Goal: Task Accomplishment & Management: Manage account settings

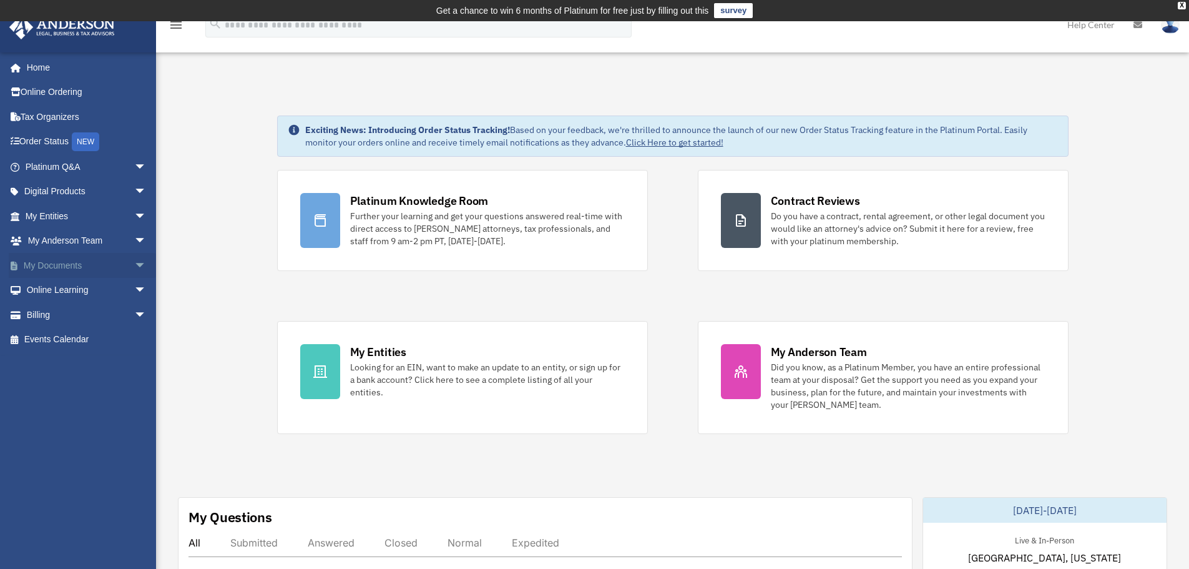
click at [67, 261] on link "My Documents arrow_drop_down" at bounding box center [87, 265] width 157 height 25
click at [134, 265] on span "arrow_drop_down" at bounding box center [146, 266] width 25 height 26
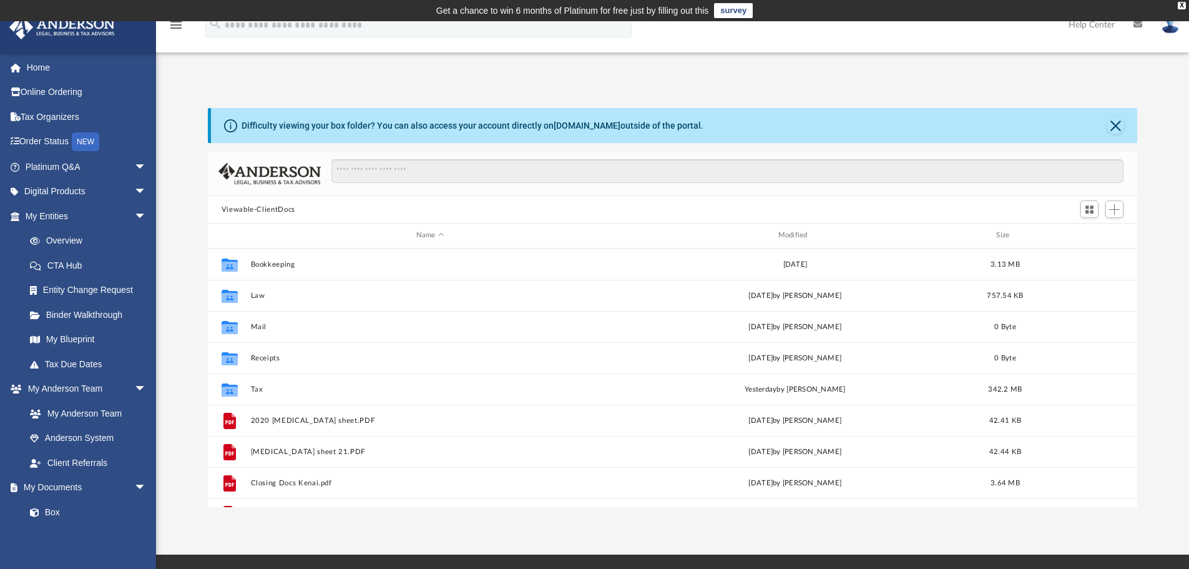
scroll to position [275, 920]
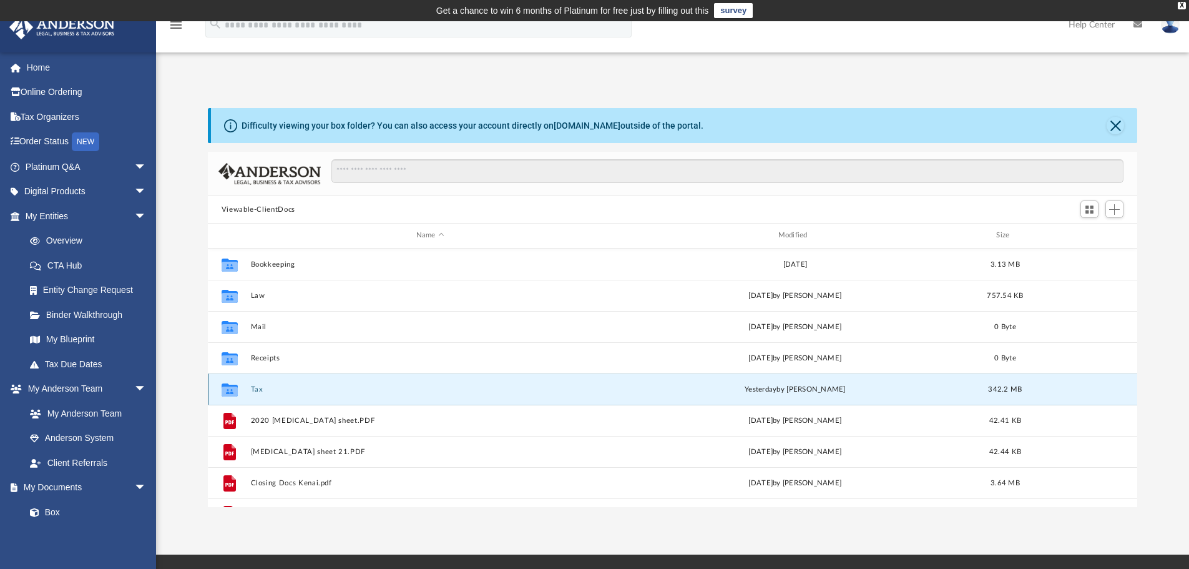
click at [255, 389] on button "Tax" at bounding box center [429, 389] width 359 height 8
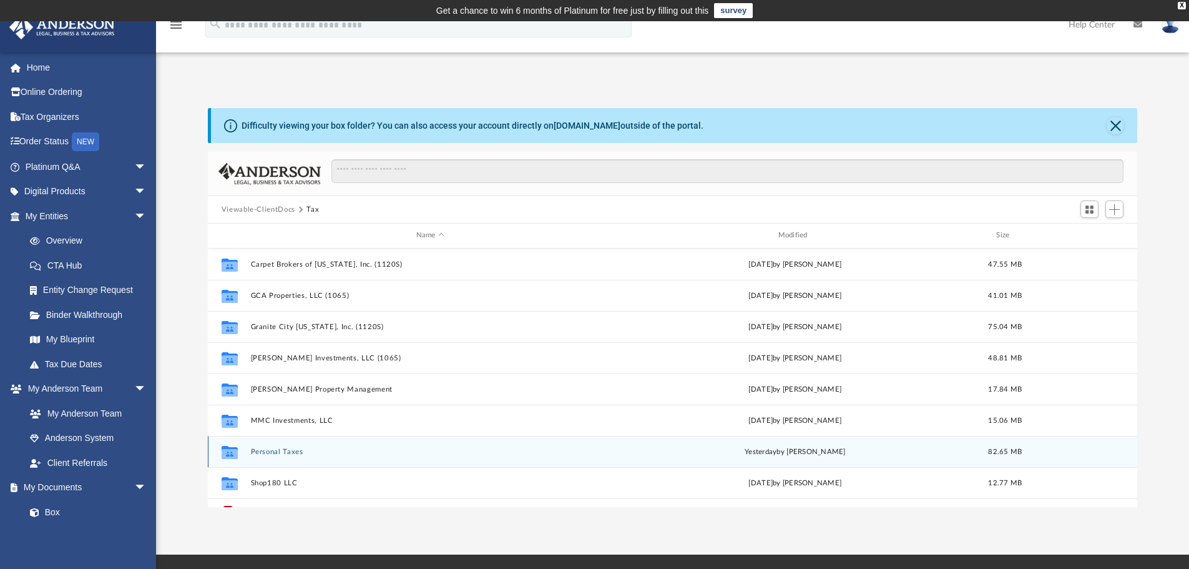
click at [283, 449] on button "Personal Taxes" at bounding box center [429, 451] width 359 height 8
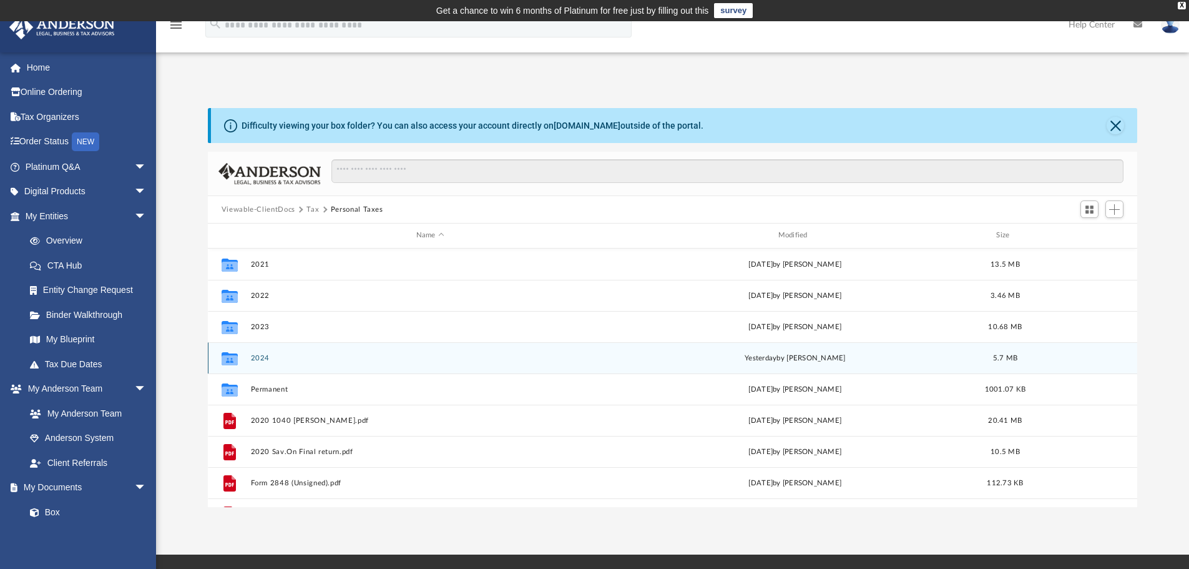
click at [258, 360] on button "2024" at bounding box center [429, 358] width 359 height 8
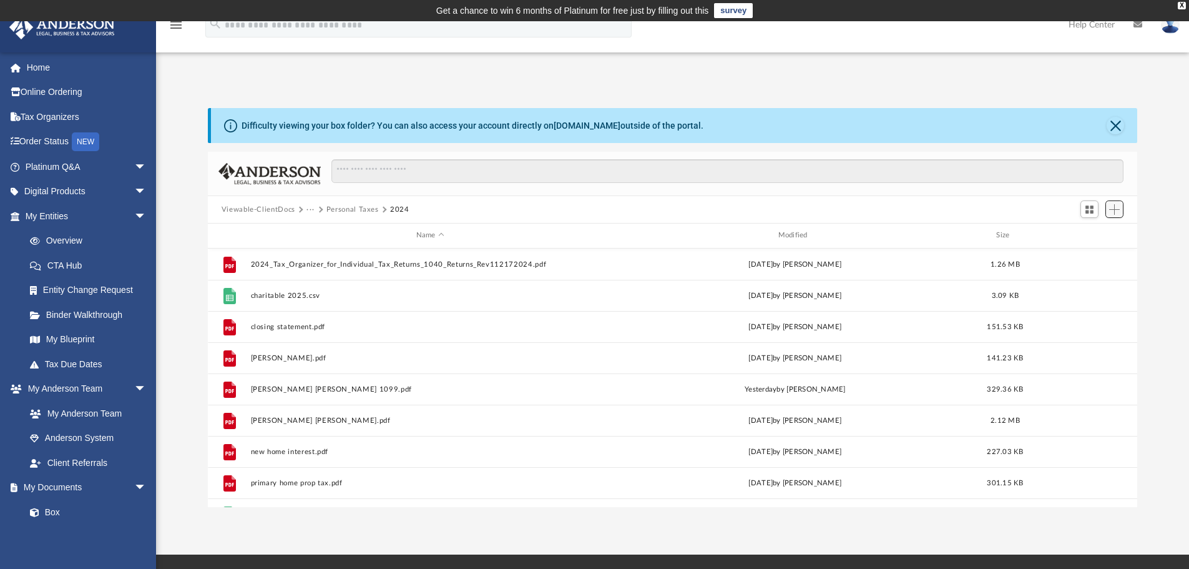
click at [1114, 210] on span "Add" at bounding box center [1114, 209] width 11 height 11
click at [1091, 234] on li "Upload" at bounding box center [1097, 234] width 40 height 13
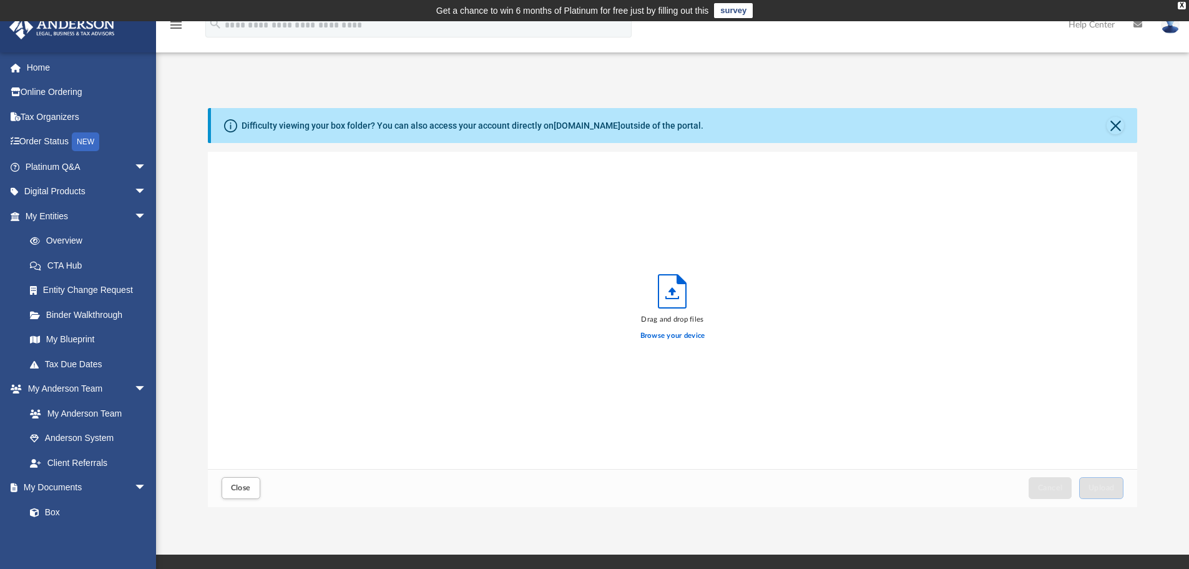
scroll to position [307, 920]
click at [681, 336] on label "Browse your device" at bounding box center [672, 335] width 65 height 11
click at [0, 0] on input "Browse your device" at bounding box center [0, 0] width 0 height 0
click at [1113, 486] on span "Upload" at bounding box center [1101, 487] width 26 height 7
